Goal: Task Accomplishment & Management: Complete application form

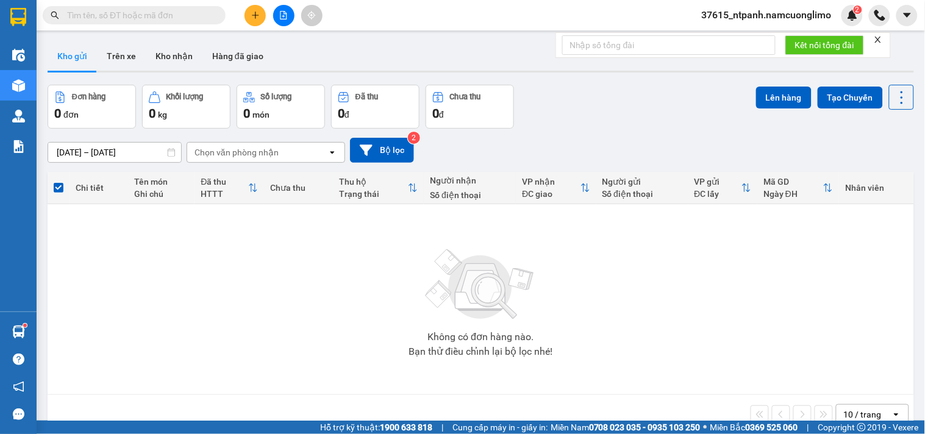
paste input "0936849998"
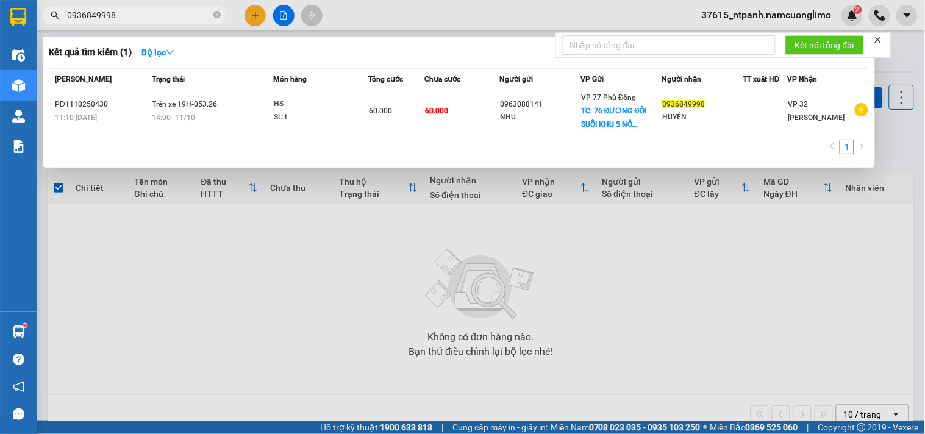
type input "0936849998"
click at [261, 19] on div at bounding box center [462, 217] width 925 height 434
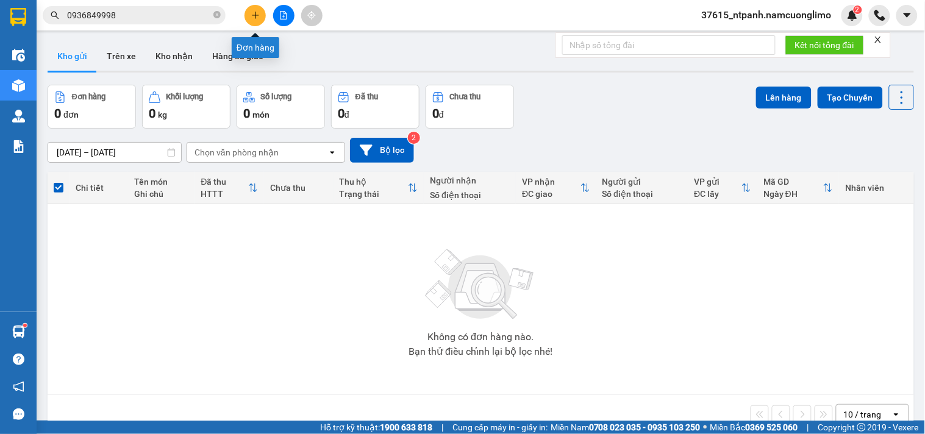
click at [252, 14] on icon "plus" at bounding box center [255, 15] width 9 height 9
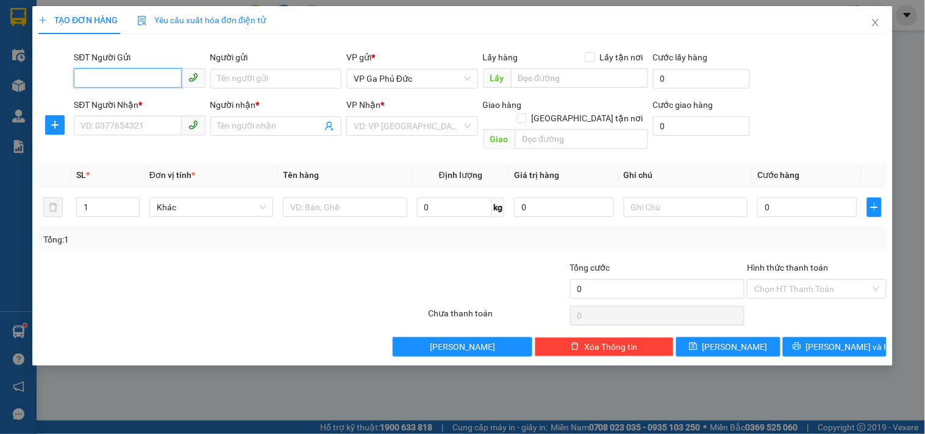
click at [163, 80] on input "SĐT Người Gửi" at bounding box center [127, 78] width 107 height 20
click at [281, 74] on input "Người gửi" at bounding box center [275, 79] width 131 height 20
click at [145, 78] on input "0963088144" at bounding box center [127, 78] width 107 height 20
click at [171, 106] on div "0963088141 - NHU" at bounding box center [139, 102] width 117 height 13
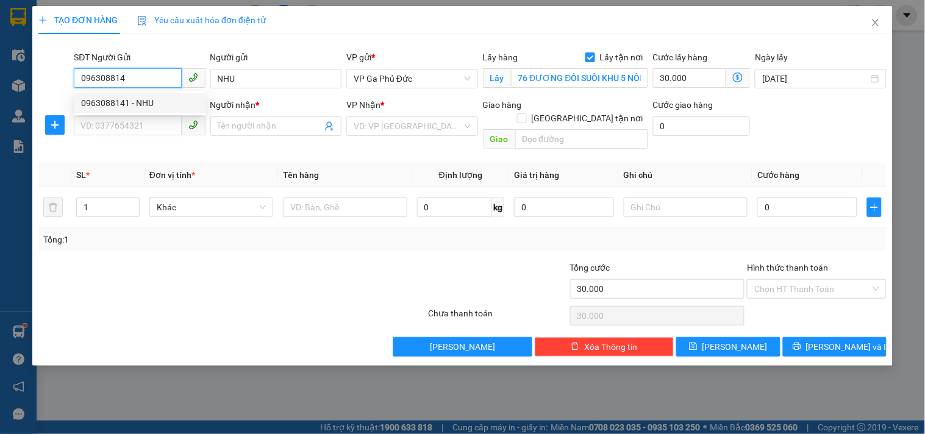
type input "0963088141"
type input "NHU"
checkbox input "true"
type input "76 ĐƯƠNG ĐỒI SUÔI KHU 5 NÔNG TRANG"
type input "30.000"
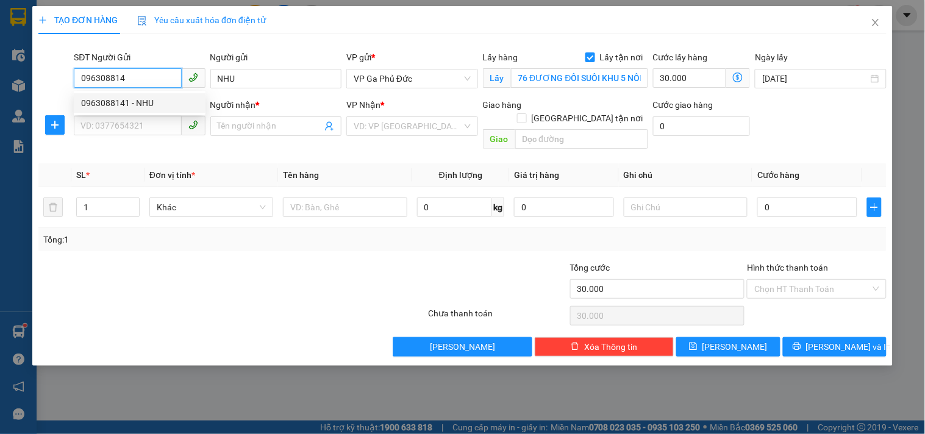
type input "30.000"
click at [137, 82] on input "0963088141" at bounding box center [127, 78] width 107 height 20
type input "0963088144"
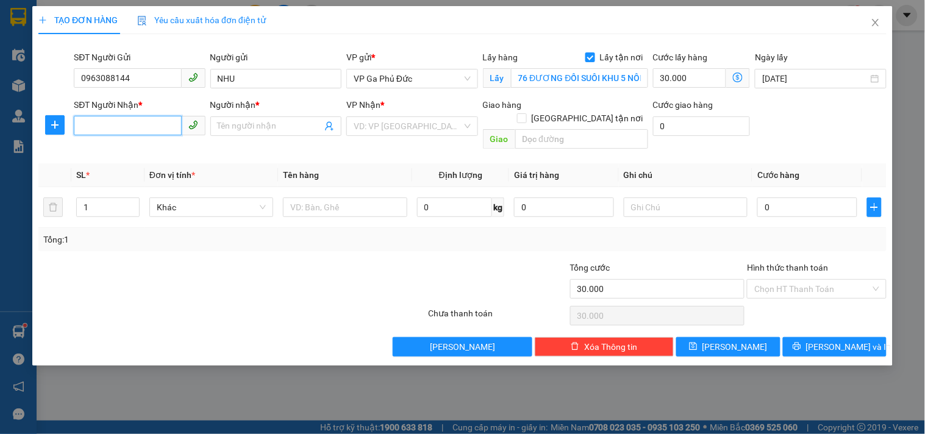
click at [163, 123] on input "SĐT Người Nhận *" at bounding box center [127, 126] width 107 height 20
click at [872, 26] on icon "close" at bounding box center [876, 23] width 10 height 10
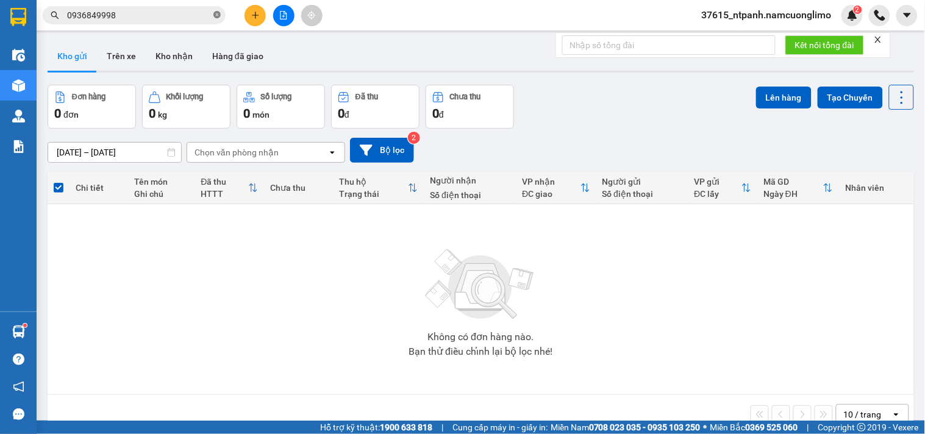
click at [217, 16] on icon "close-circle" at bounding box center [216, 14] width 7 height 7
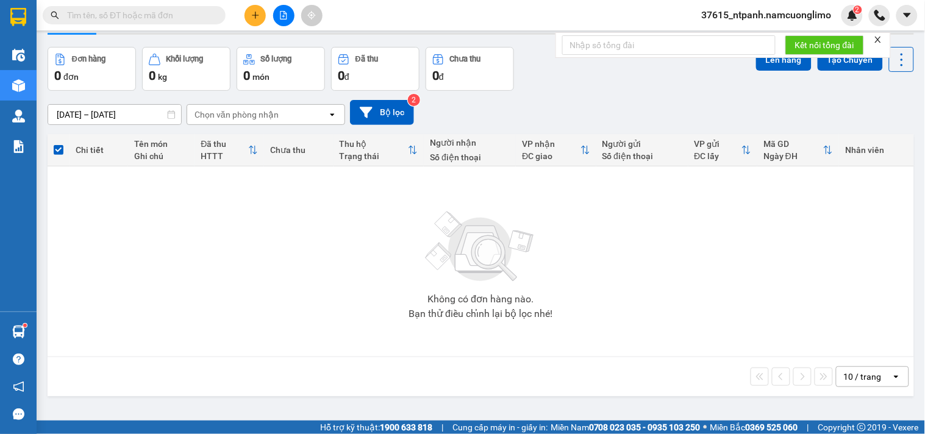
scroll to position [56, 0]
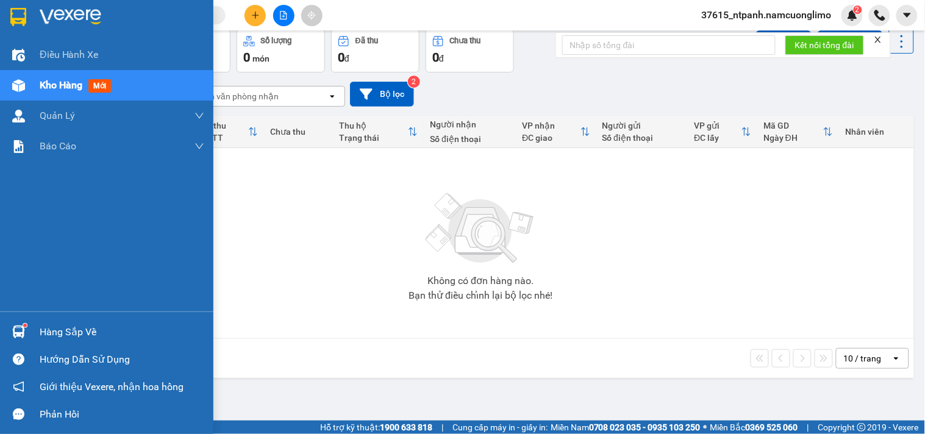
click at [23, 329] on img at bounding box center [18, 332] width 13 height 13
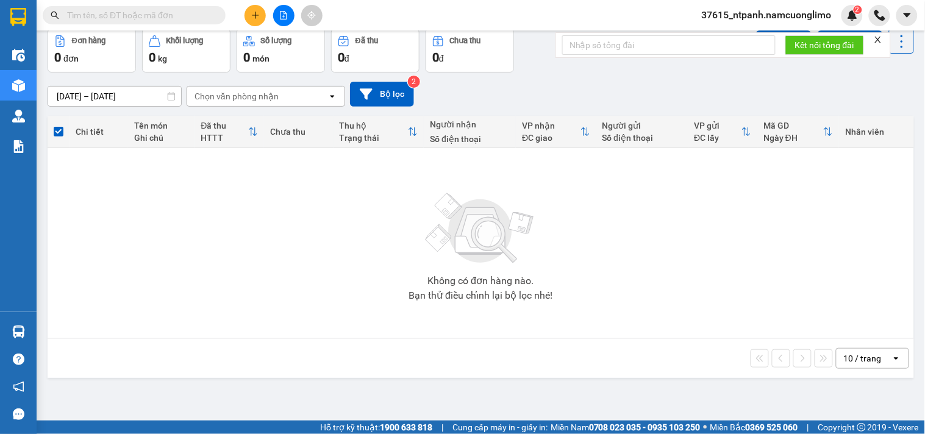
click at [630, 295] on section "Kết quả tìm kiếm ( 1 ) Bộ lọc Mã ĐH Trạng thái Món hàng Tổng cước Chưa cước Ngư…" at bounding box center [462, 217] width 925 height 434
